Goal: Task Accomplishment & Management: Manage account settings

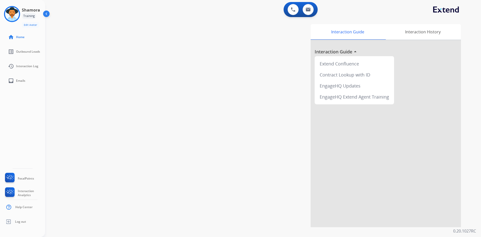
click at [32, 15] on div "Training" at bounding box center [29, 16] width 15 height 6
click at [49, 13] on img at bounding box center [47, 15] width 10 height 10
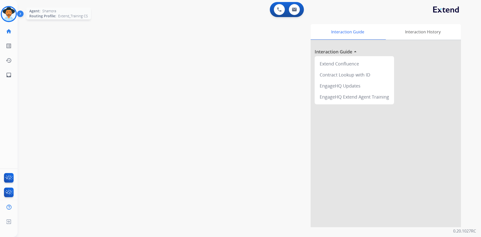
click at [8, 14] on img at bounding box center [9, 14] width 14 height 14
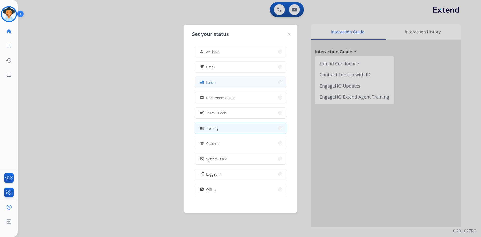
click at [224, 84] on button "fastfood Lunch" at bounding box center [240, 82] width 91 height 11
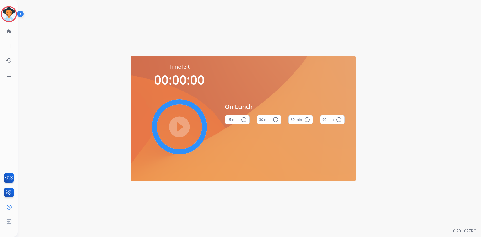
click at [21, 14] on img at bounding box center [21, 15] width 9 height 10
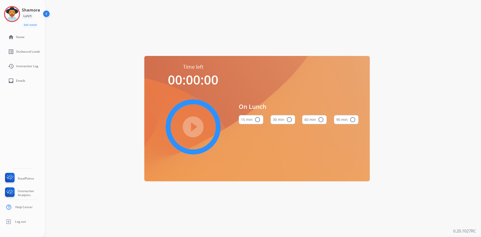
click at [93, 30] on div "Time left 00:00:00 play_circle_filled On Lunch 15 min radio_button_unchecked 30…" at bounding box center [257, 118] width 424 height 237
click at [46, 14] on img at bounding box center [47, 15] width 10 height 10
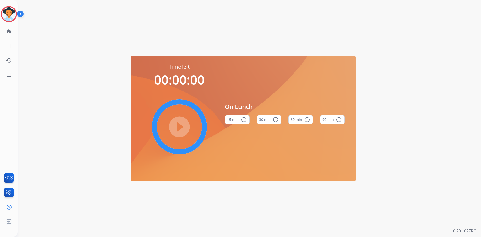
click at [94, 28] on div "Time left 00:00:00 play_circle_filled On Lunch 15 min radio_button_unchecked 30…" at bounding box center [244, 118] width 452 height 237
